Goal: Task Accomplishment & Management: Manage account settings

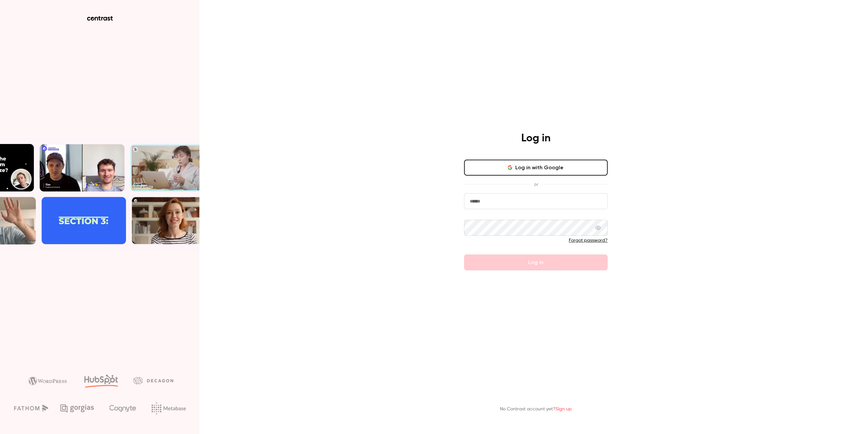
click at [552, 164] on button "Log in with Google" at bounding box center [536, 167] width 144 height 16
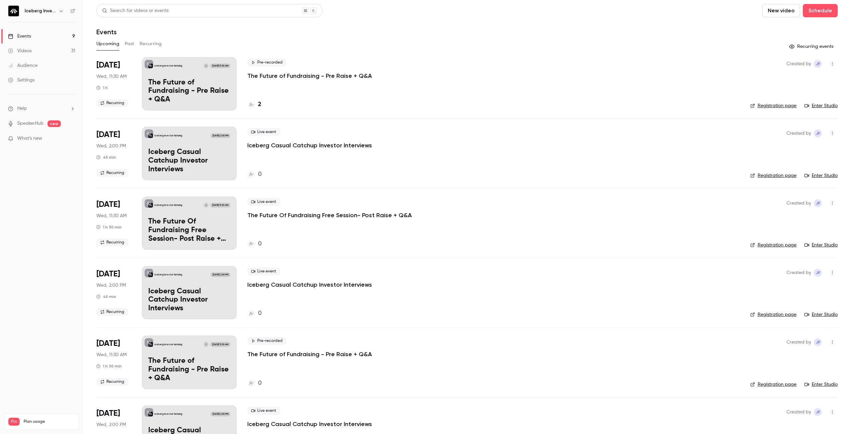
click at [338, 75] on p "The Future of Fundraising - Pre Raise + Q&A" at bounding box center [309, 76] width 125 height 8
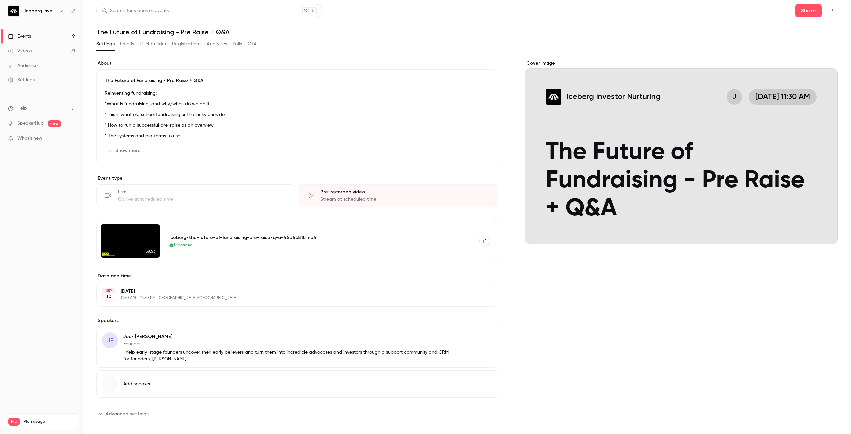
click at [829, 12] on icon "button" at bounding box center [831, 10] width 5 height 5
click at [806, 45] on div "Enter Studio" at bounding box center [801, 45] width 51 height 7
click at [127, 45] on button "Emails" at bounding box center [127, 44] width 14 height 11
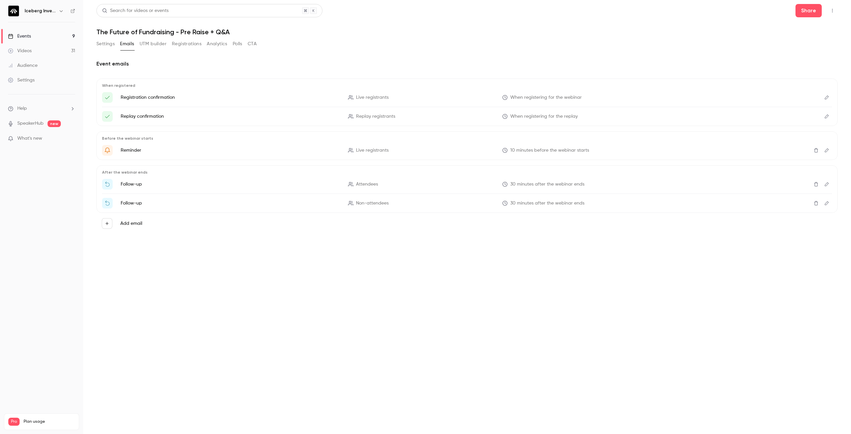
click at [105, 44] on button "Settings" at bounding box center [105, 44] width 18 height 11
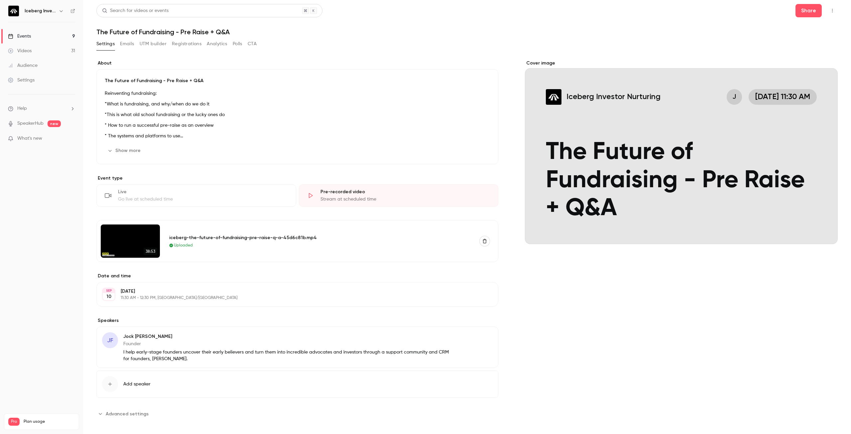
click at [150, 116] on p "*This is what old school fundraising or the lucky ones do" at bounding box center [297, 115] width 385 height 8
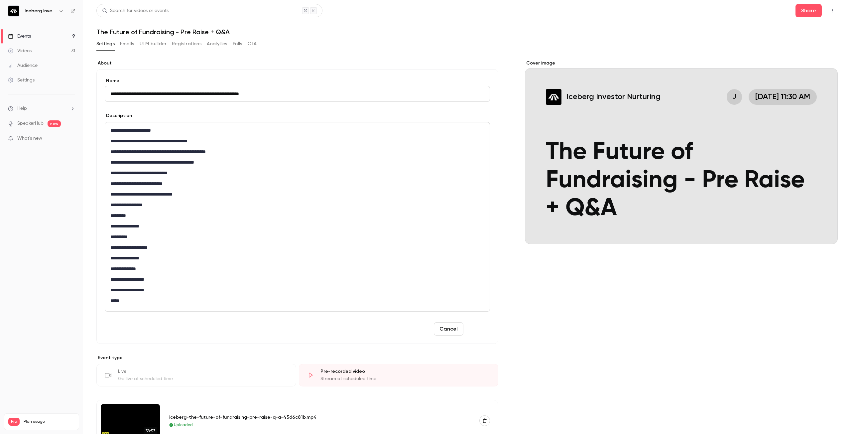
type input "**********"
click at [482, 331] on button "Save" at bounding box center [478, 328] width 24 height 13
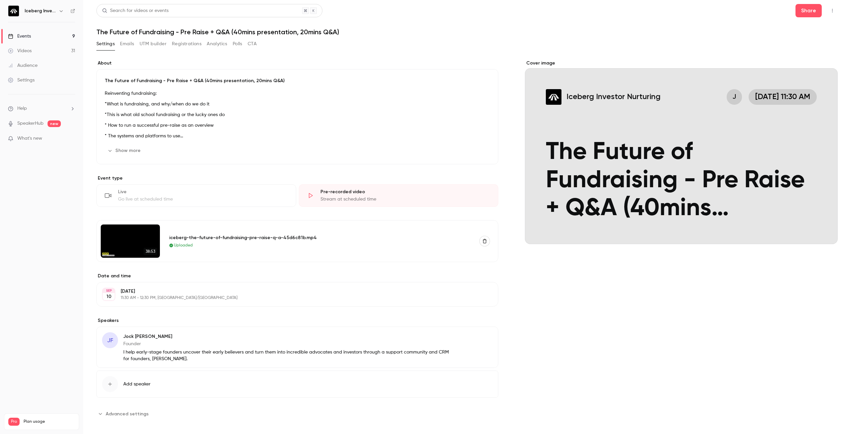
click at [125, 46] on button "Emails" at bounding box center [127, 44] width 14 height 11
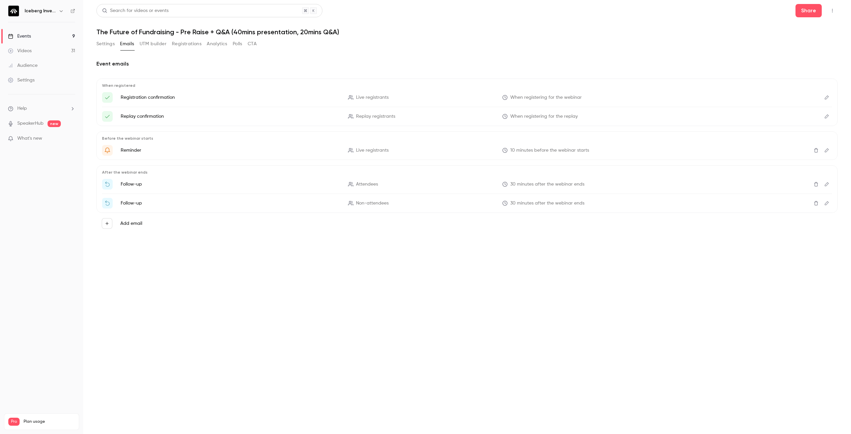
click at [181, 46] on button "Registrations" at bounding box center [187, 44] width 30 height 11
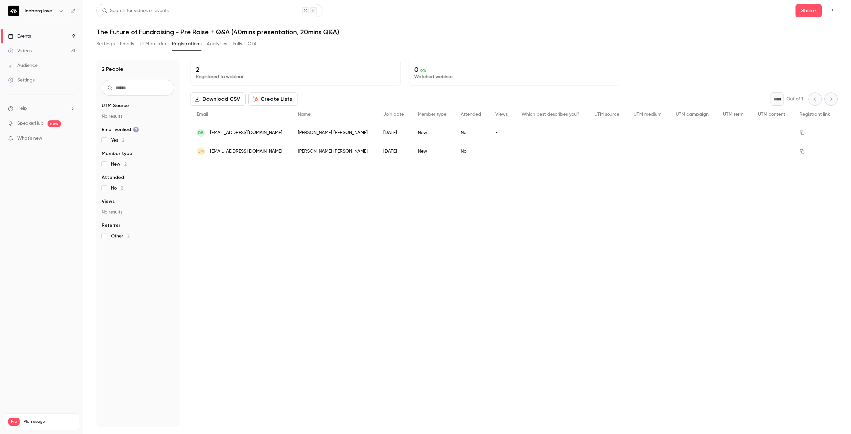
drag, startPoint x: 249, startPoint y: 151, endPoint x: 244, endPoint y: 177, distance: 27.1
click at [231, 208] on div "2 Registered to webinar 0 0 % Watched webinar Download CSV Create Lists * Out o…" at bounding box center [513, 243] width 647 height 367
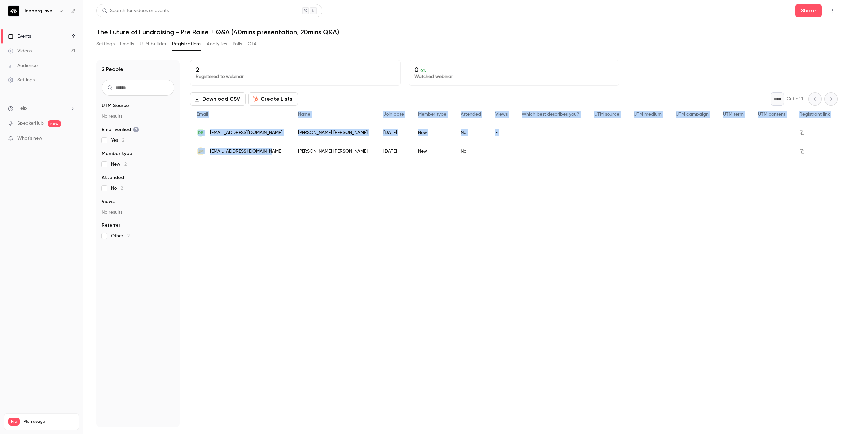
drag, startPoint x: 255, startPoint y: 157, endPoint x: 264, endPoint y: 156, distance: 9.4
click at [264, 156] on div "2 Registered to webinar 0 0 % Watched webinar Download CSV Create Lists * Out o…" at bounding box center [513, 243] width 647 height 367
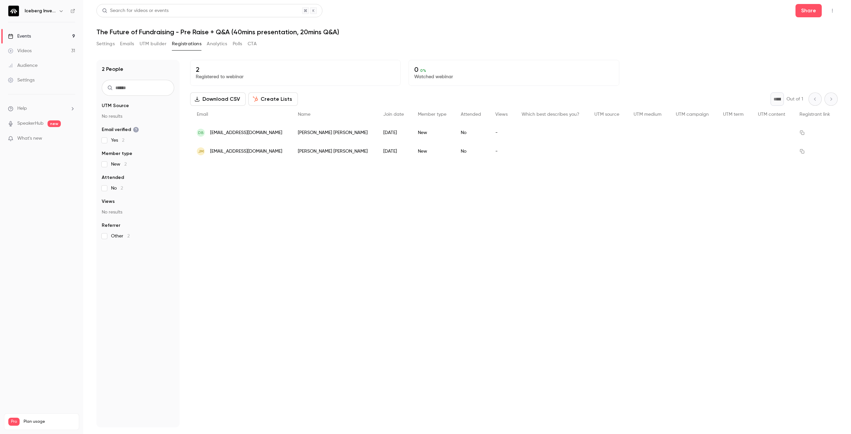
click at [308, 168] on div "2 Registered to webinar 0 0 % Watched webinar Download CSV Create Lists * Out o…" at bounding box center [513, 243] width 647 height 367
drag, startPoint x: 300, startPoint y: 133, endPoint x: 208, endPoint y: 137, distance: 92.1
click at [208, 137] on div "DB [EMAIL_ADDRESS][DOMAIN_NAME]" at bounding box center [240, 132] width 101 height 19
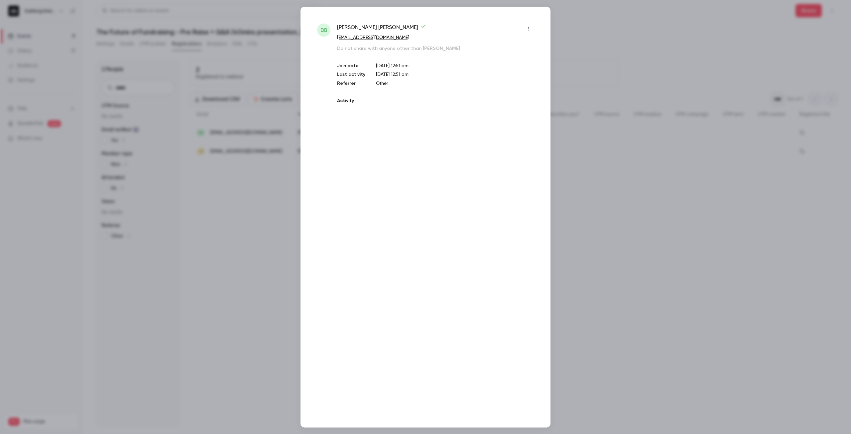
copy span "[EMAIL_ADDRESS][DOMAIN_NAME]"
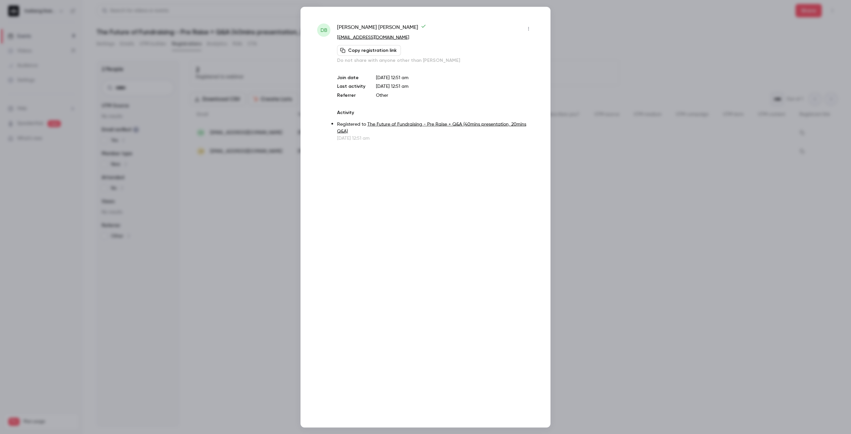
click at [247, 199] on div at bounding box center [425, 217] width 851 height 434
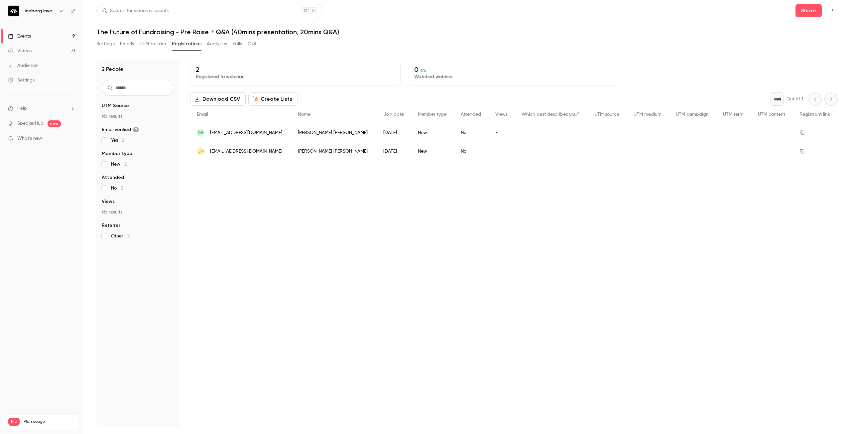
drag, startPoint x: 244, startPoint y: 152, endPoint x: 220, endPoint y: 160, distance: 25.4
click at [220, 160] on div "JM [EMAIL_ADDRESS][DOMAIN_NAME]" at bounding box center [240, 151] width 101 height 19
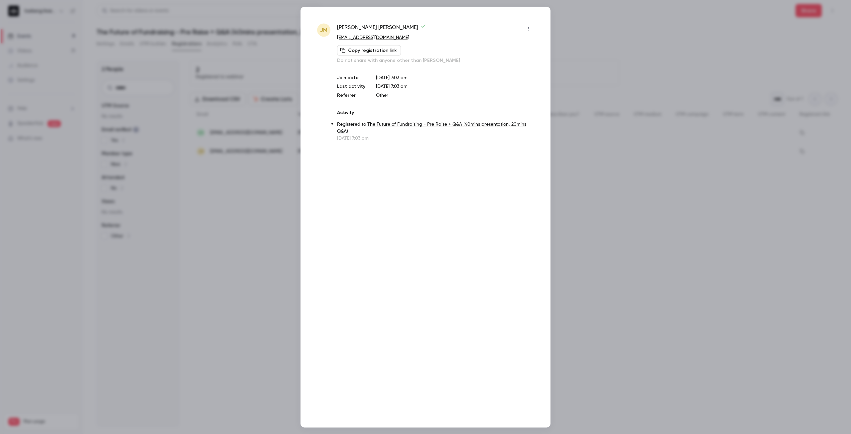
click at [648, 119] on div at bounding box center [425, 217] width 851 height 434
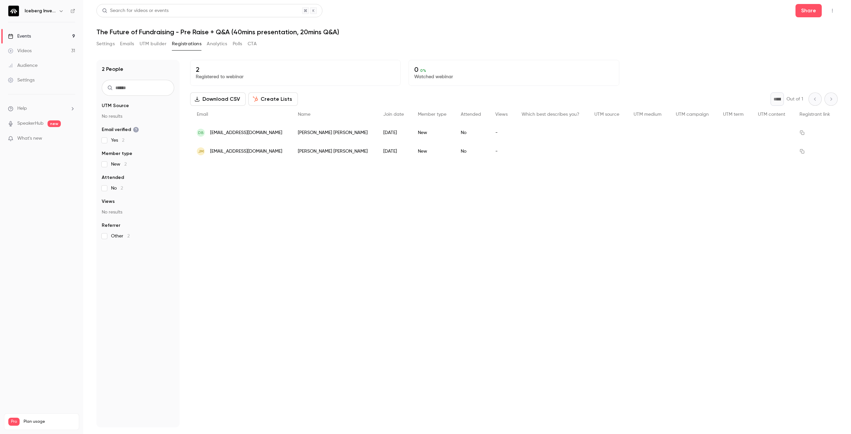
drag, startPoint x: 43, startPoint y: 35, endPoint x: 47, endPoint y: 35, distance: 4.0
click at [43, 35] on link "Events 9" at bounding box center [41, 36] width 83 height 15
